Goal: Task Accomplishment & Management: Complete application form

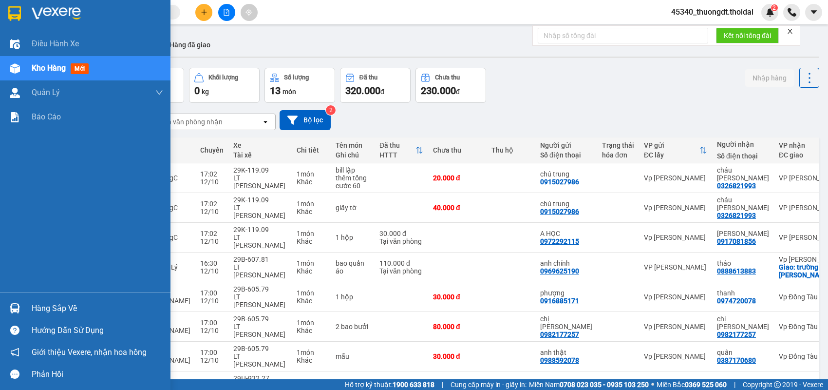
click at [51, 306] on div "Hàng sắp về" at bounding box center [98, 308] width 132 height 15
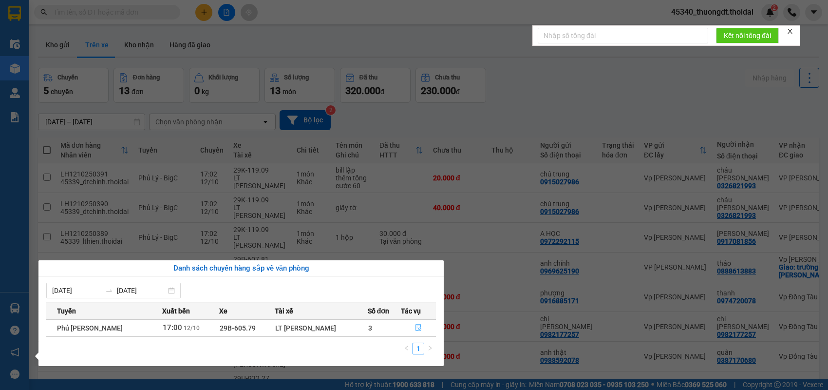
click at [415, 325] on icon "file-done" at bounding box center [418, 327] width 7 height 7
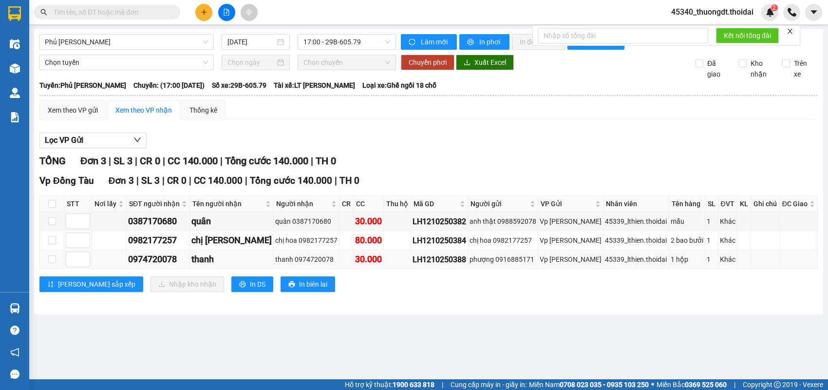
click at [47, 267] on td at bounding box center [52, 259] width 24 height 19
click at [51, 244] on input "checkbox" at bounding box center [52, 240] width 8 height 8
checkbox input "true"
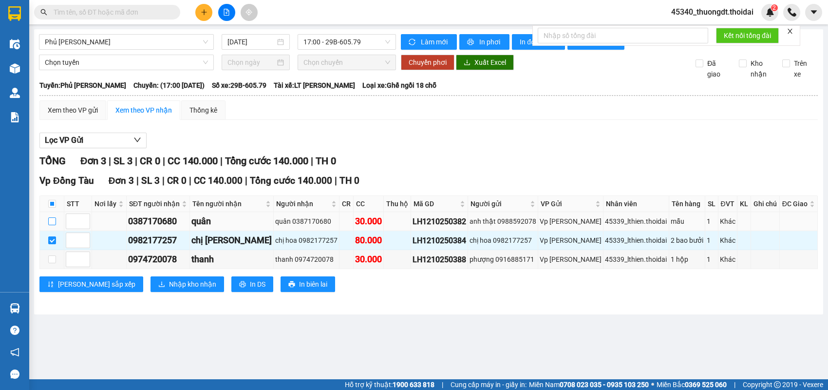
click at [54, 225] on input "checkbox" at bounding box center [52, 221] width 8 height 8
checkbox input "true"
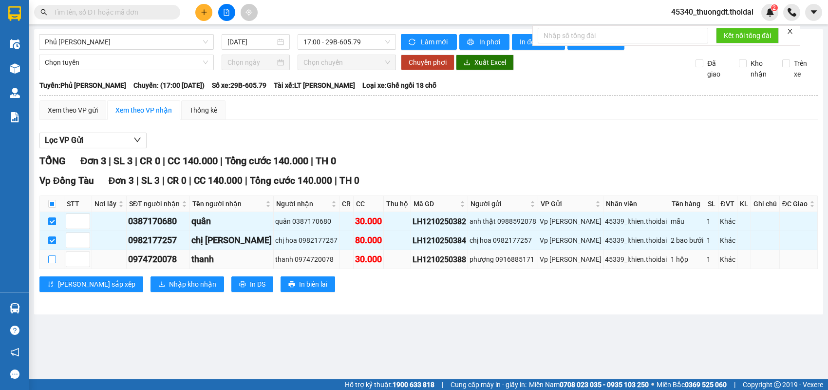
click at [51, 263] on input "checkbox" at bounding box center [52, 259] width 8 height 8
checkbox input "true"
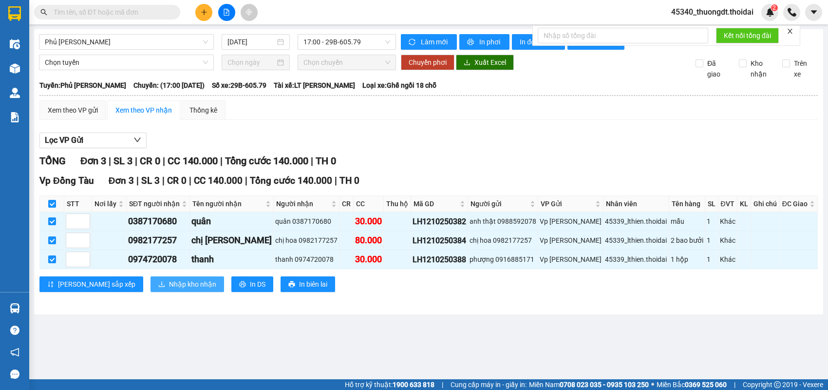
click at [169, 289] on span "Nhập kho nhận" at bounding box center [192, 284] width 47 height 11
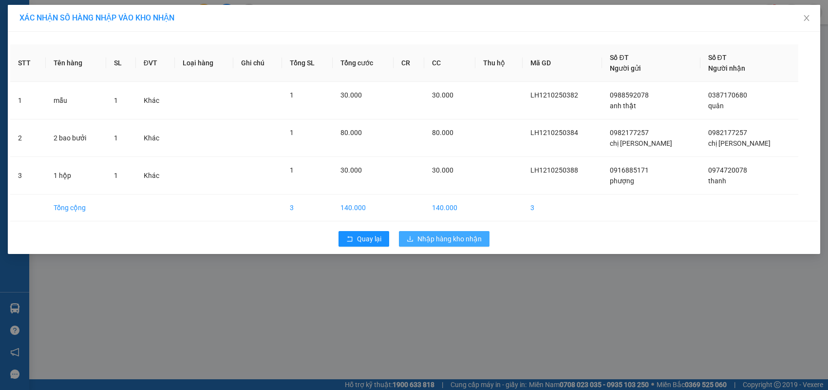
click at [442, 234] on span "Nhập hàng kho nhận" at bounding box center [450, 238] width 64 height 11
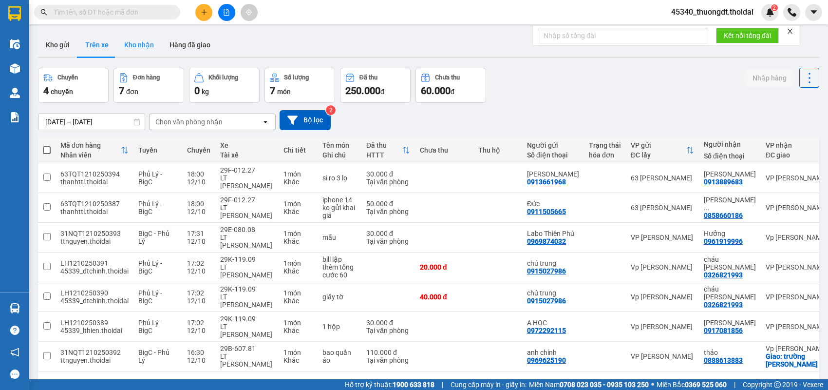
click at [137, 48] on button "Kho nhận" at bounding box center [138, 44] width 45 height 23
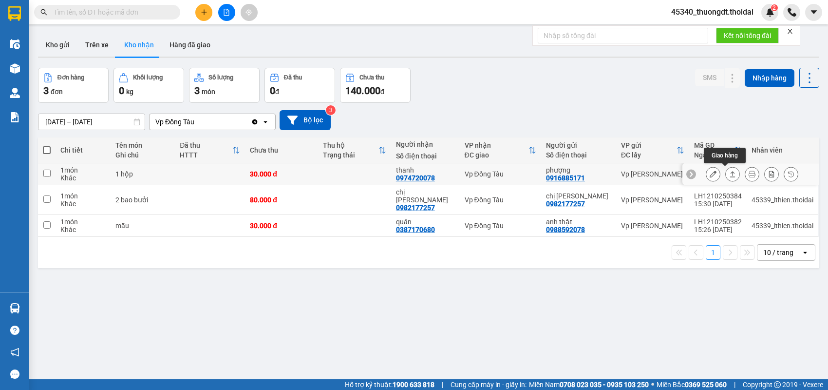
click at [729, 175] on icon at bounding box center [732, 174] width 7 height 7
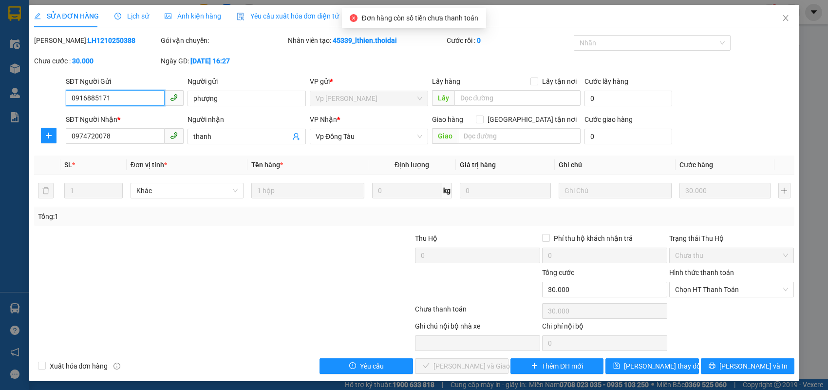
type input "0916885171"
type input "phượng"
type input "0974720078"
type input "thanh"
type input "0"
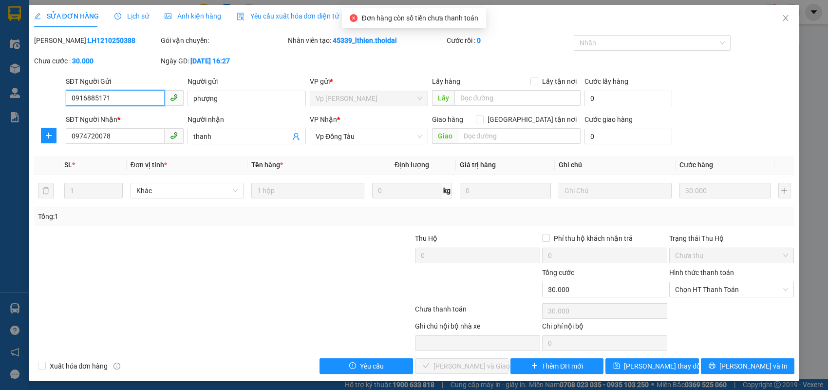
type input "30.000"
click at [696, 291] on span "Chọn HT Thanh Toán" at bounding box center [732, 289] width 114 height 15
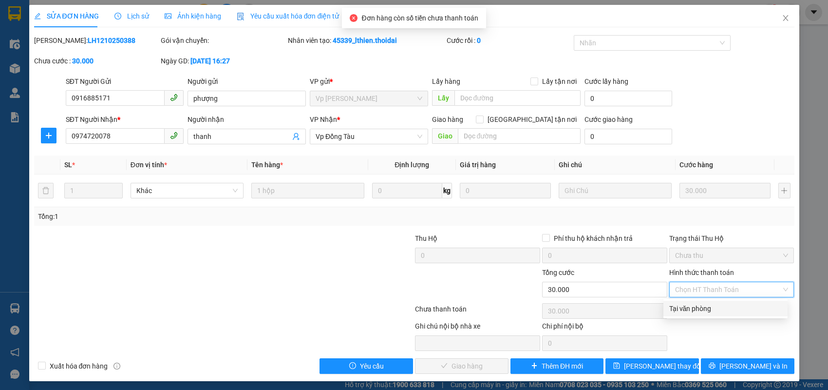
click at [691, 307] on div "Tại văn phòng" at bounding box center [725, 308] width 113 height 11
type input "0"
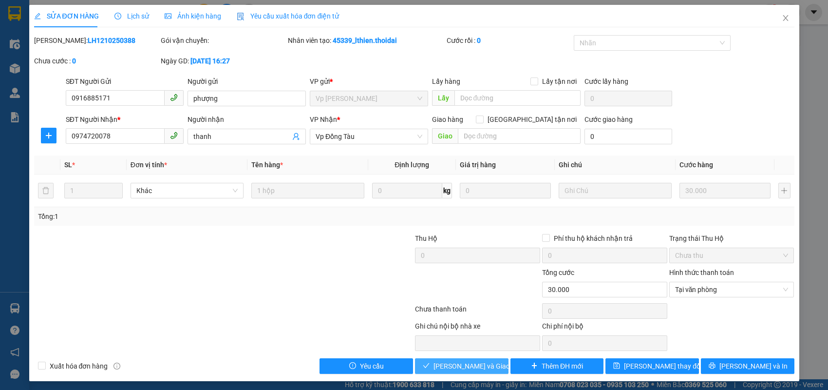
drag, startPoint x: 483, startPoint y: 364, endPoint x: 481, endPoint y: 357, distance: 7.7
click at [483, 364] on span "[PERSON_NAME] và Giao hàng" at bounding box center [481, 366] width 94 height 11
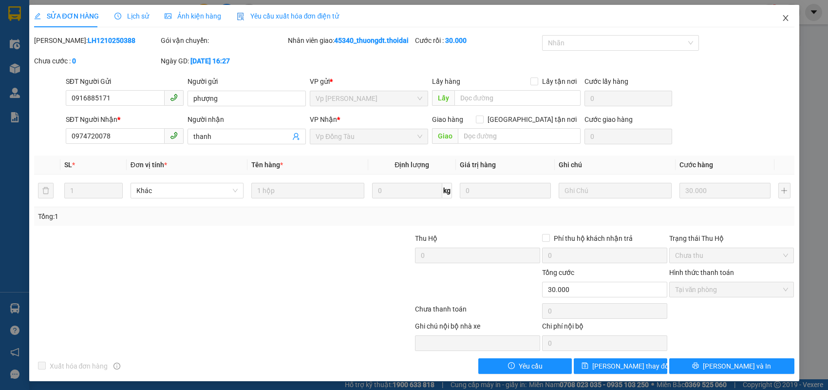
click at [786, 19] on span "Close" at bounding box center [785, 18] width 27 height 27
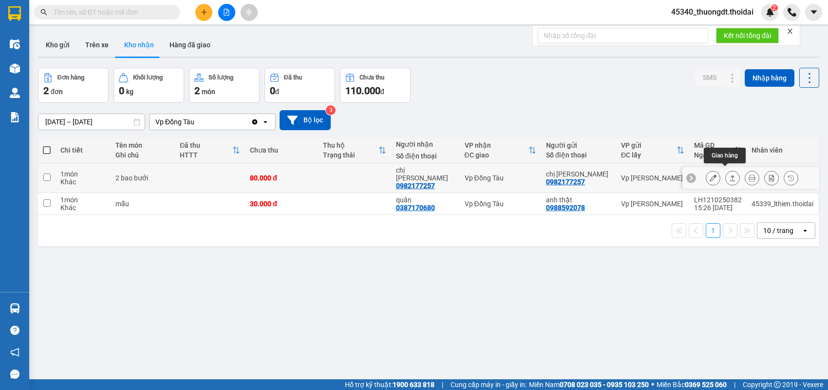
click at [730, 175] on icon at bounding box center [732, 178] width 5 height 6
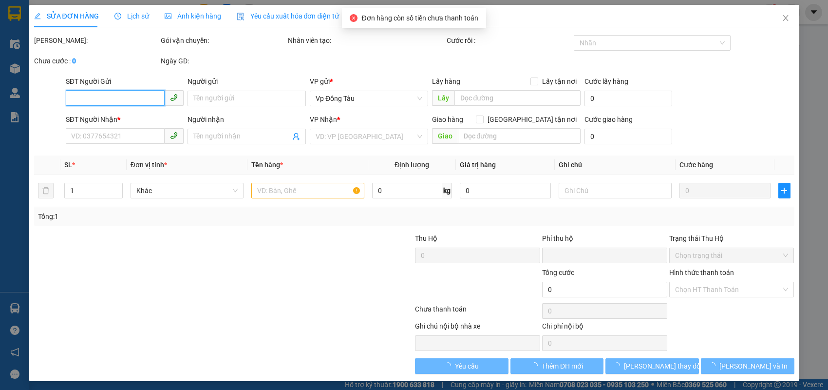
type input "0982177257"
type input "chị [PERSON_NAME]"
type input "0982177257"
type input "chị [PERSON_NAME]"
type input "0"
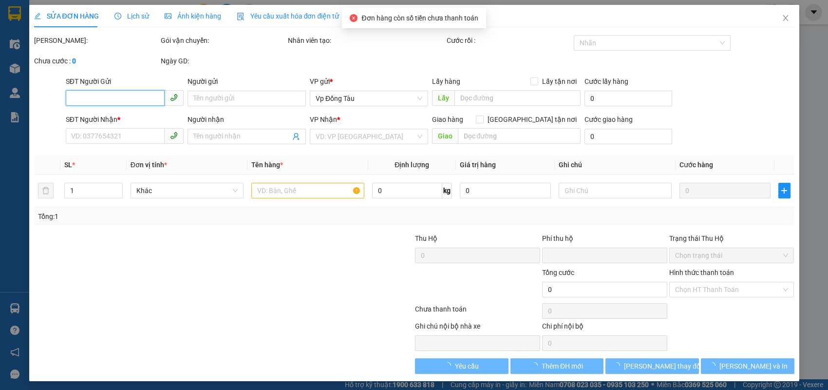
type input "80.000"
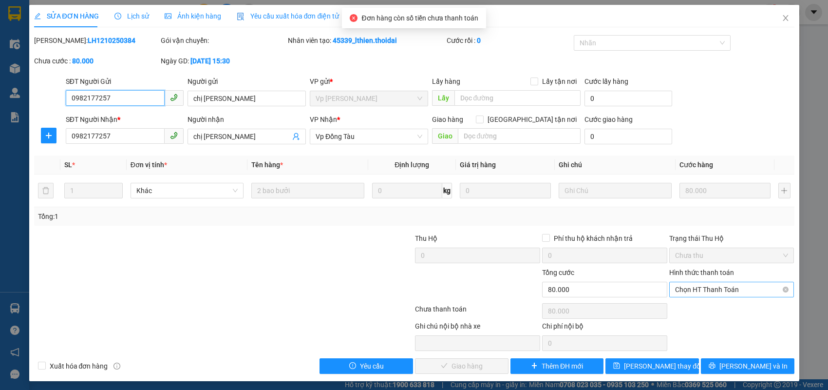
click at [687, 288] on span "Chọn HT Thanh Toán" at bounding box center [732, 289] width 114 height 15
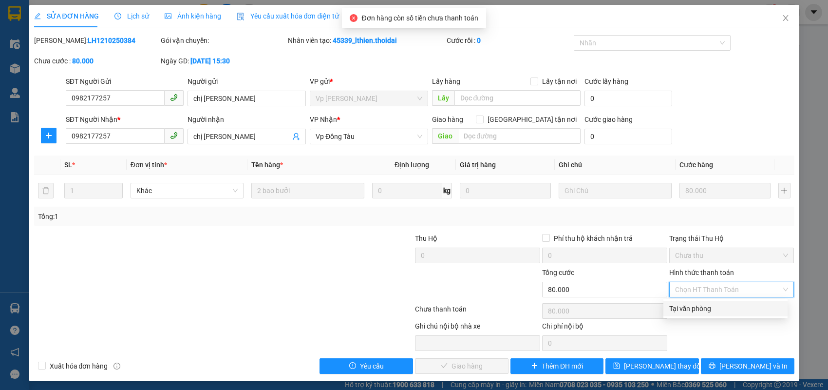
click at [674, 307] on div "Tại văn phòng" at bounding box center [725, 308] width 113 height 11
type input "0"
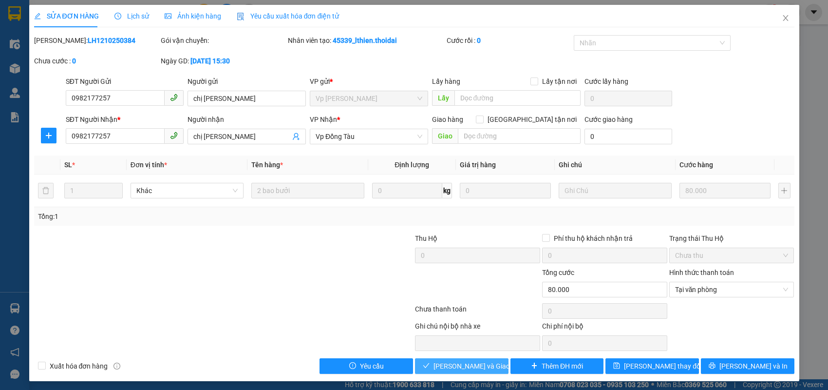
click at [474, 364] on span "[PERSON_NAME] và Giao hàng" at bounding box center [481, 366] width 94 height 11
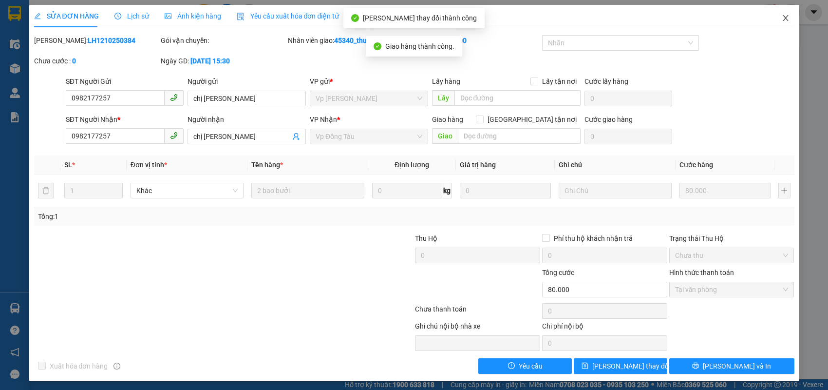
click at [783, 19] on icon "close" at bounding box center [785, 18] width 5 height 6
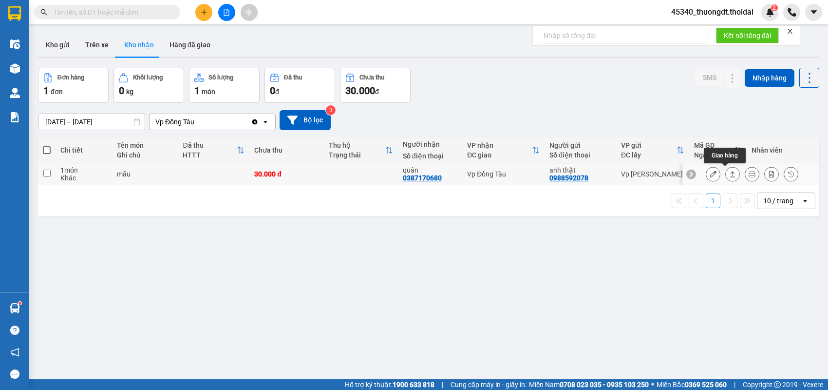
click at [725, 178] on div at bounding box center [732, 174] width 15 height 15
click at [726, 173] on button at bounding box center [733, 174] width 14 height 17
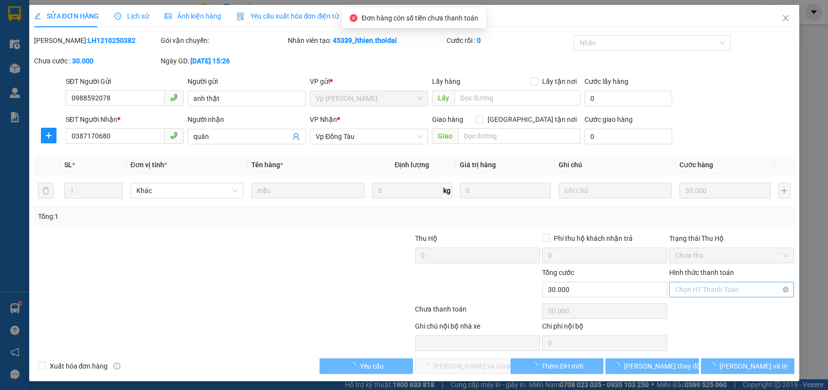
type input "0988592078"
type input "anh thật"
type input "0387170680"
type input "quân"
type input "0"
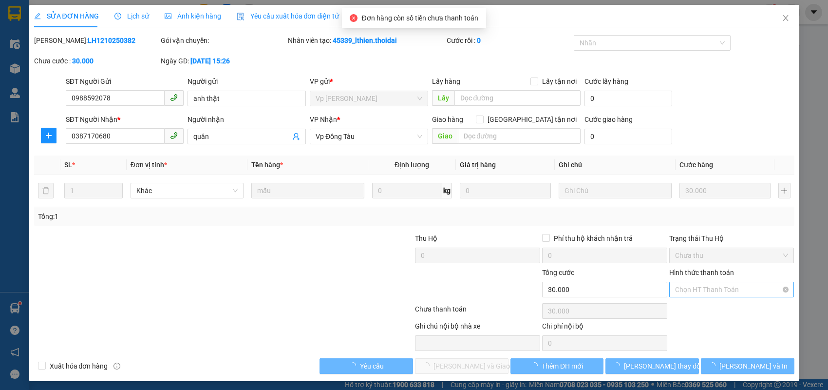
type input "30.000"
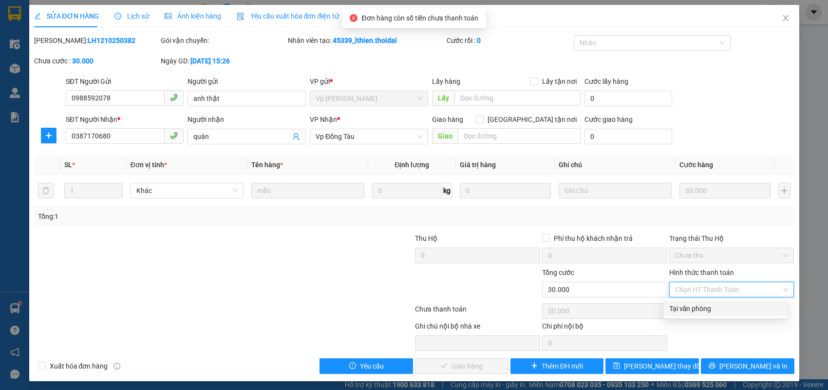
click at [691, 308] on div "Tại văn phòng" at bounding box center [725, 308] width 113 height 11
type input "0"
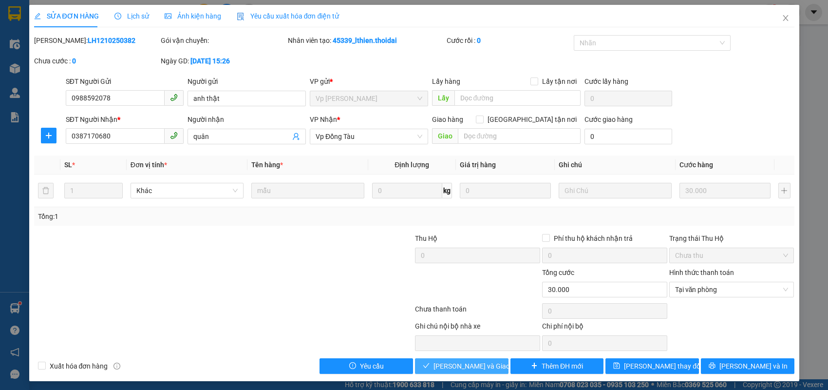
click at [477, 359] on button "[PERSON_NAME] và Giao hàng" at bounding box center [462, 366] width 94 height 16
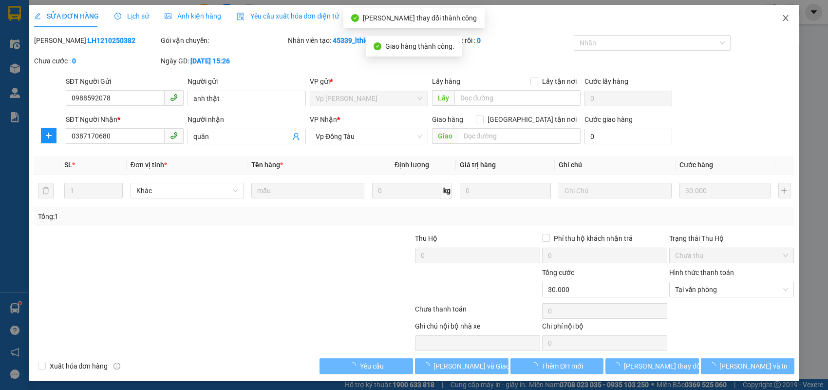
click at [783, 19] on span "Close" at bounding box center [785, 18] width 27 height 27
